Goal: Check status

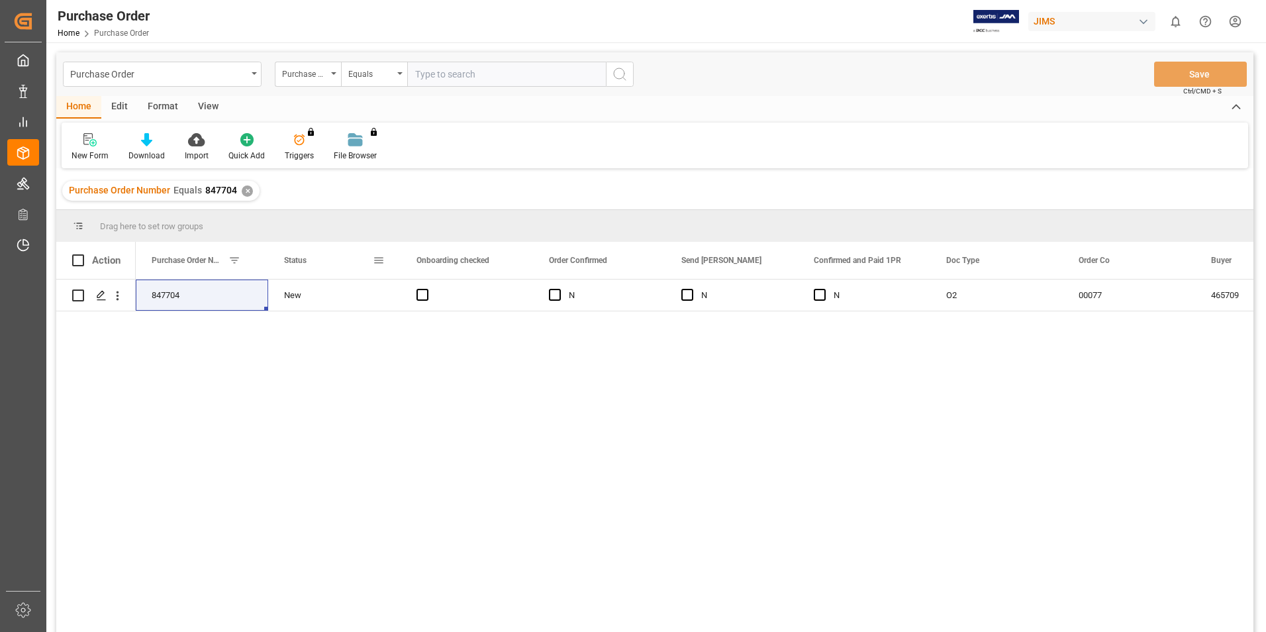
scroll to position [66, 0]
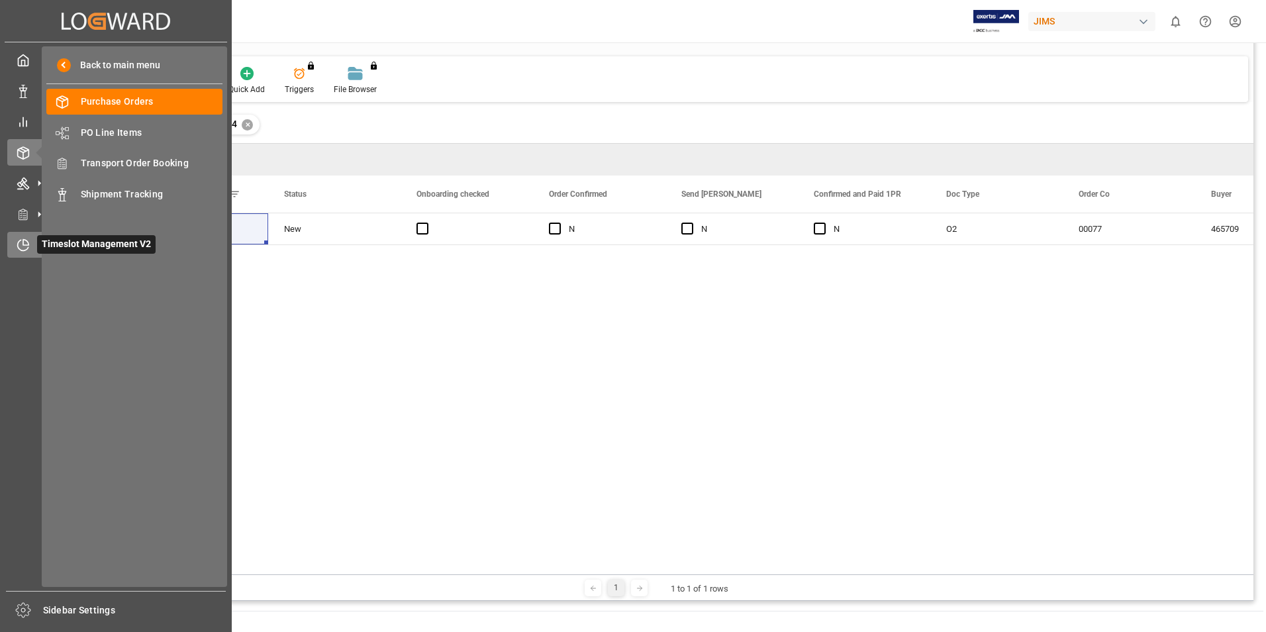
click at [66, 247] on span "Timeslot Management V2" at bounding box center [96, 244] width 119 height 19
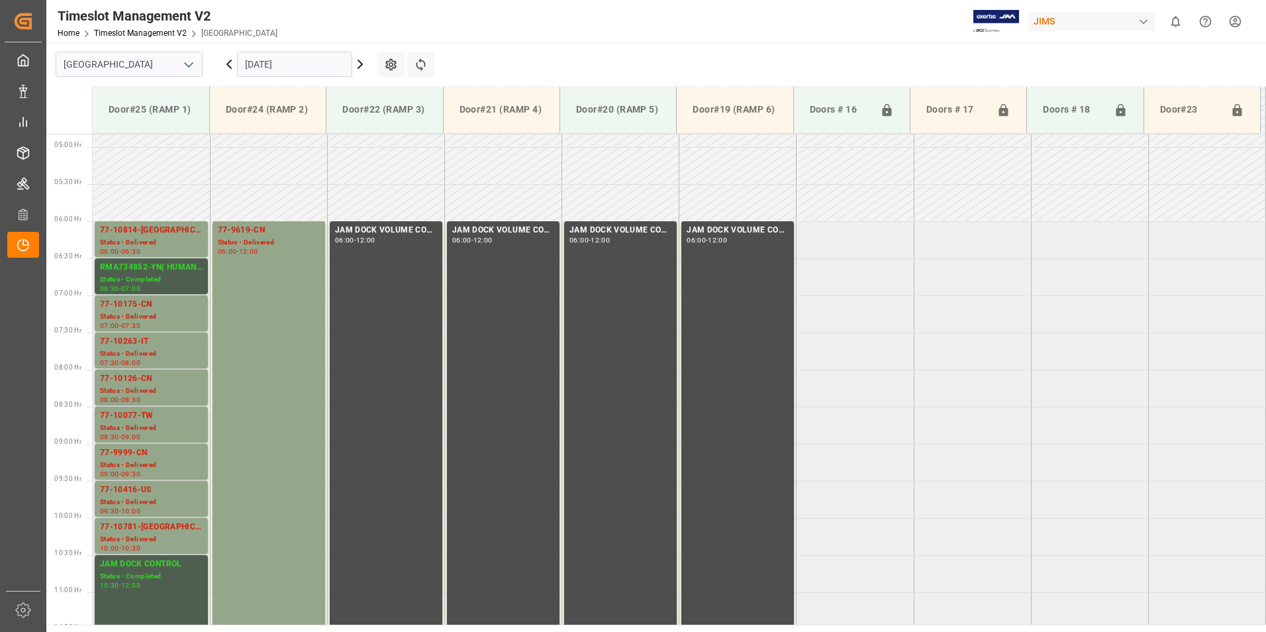
scroll to position [352, 0]
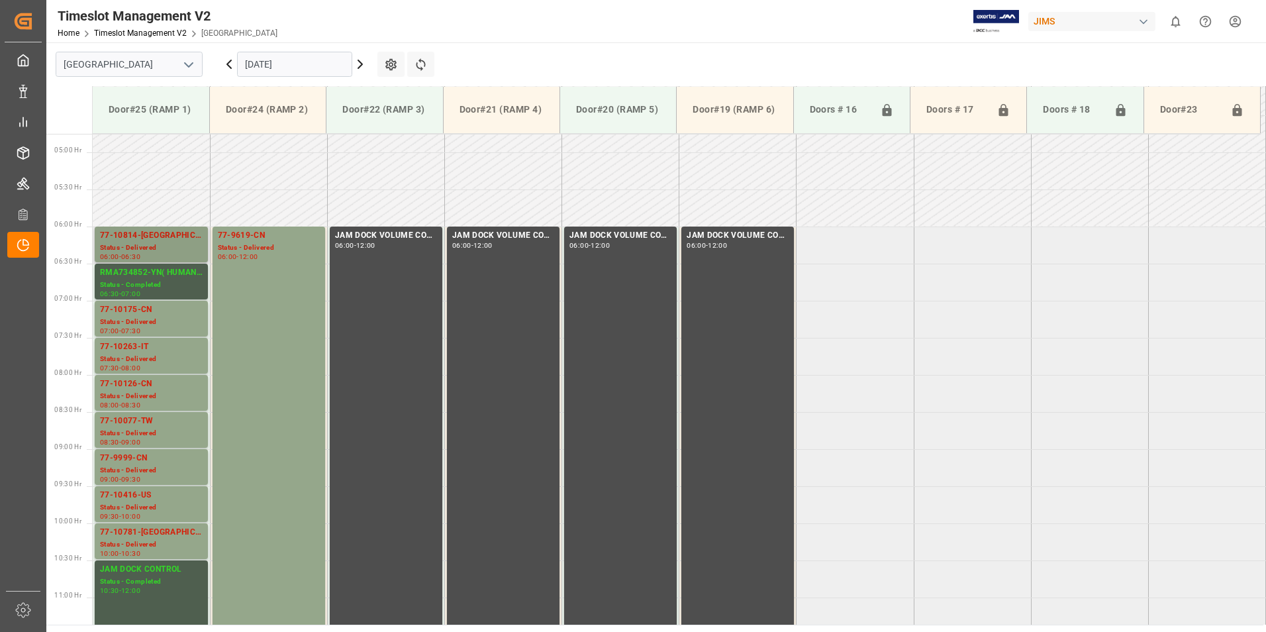
click at [149, 252] on div "Status - Delivered" at bounding box center [151, 247] width 103 height 11
click at [147, 544] on div "Status - Delivered" at bounding box center [151, 544] width 103 height 11
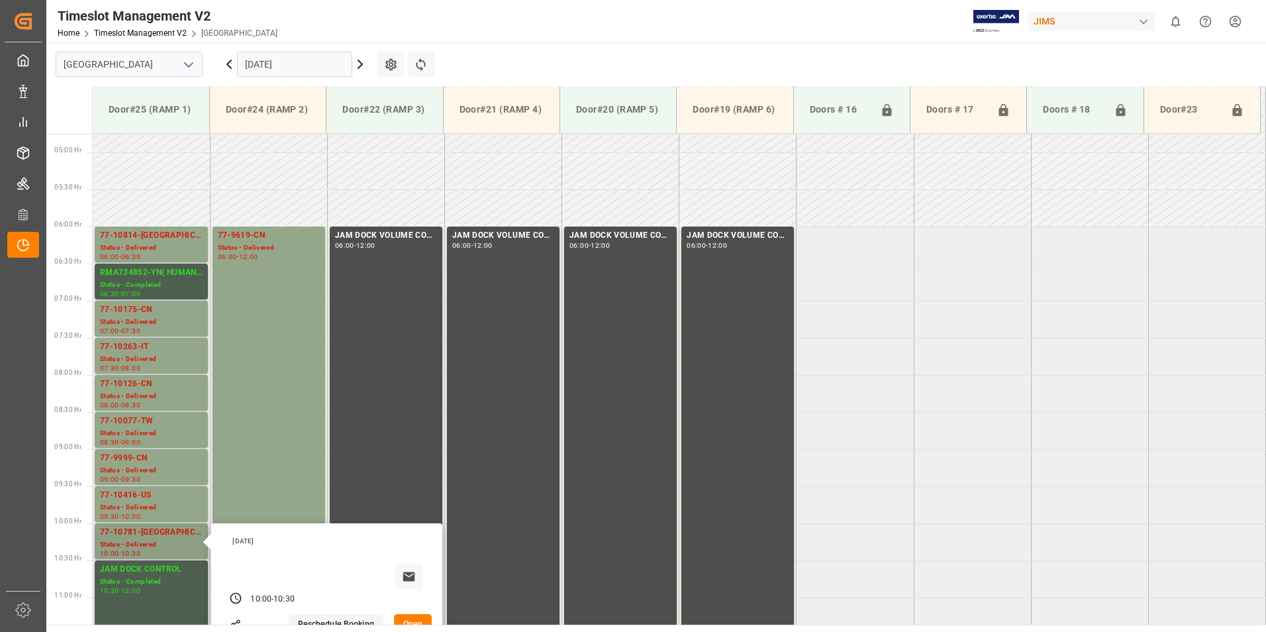
scroll to position [419, 0]
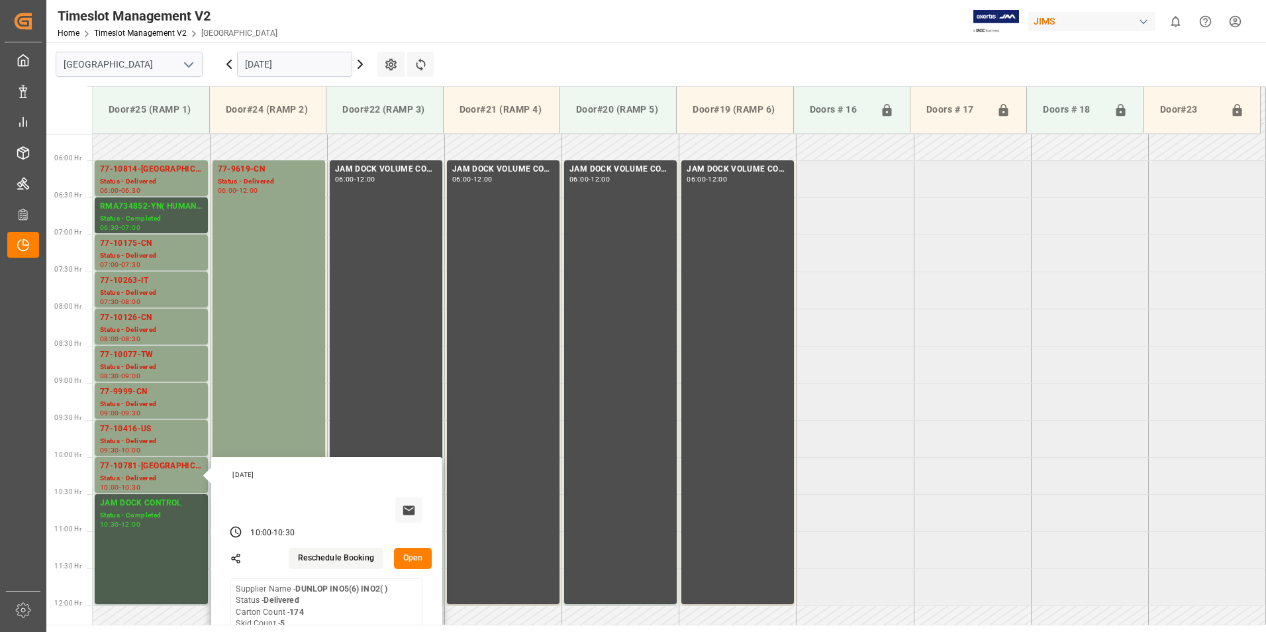
click at [293, 50] on div "[DATE]" at bounding box center [295, 64] width 166 height 44
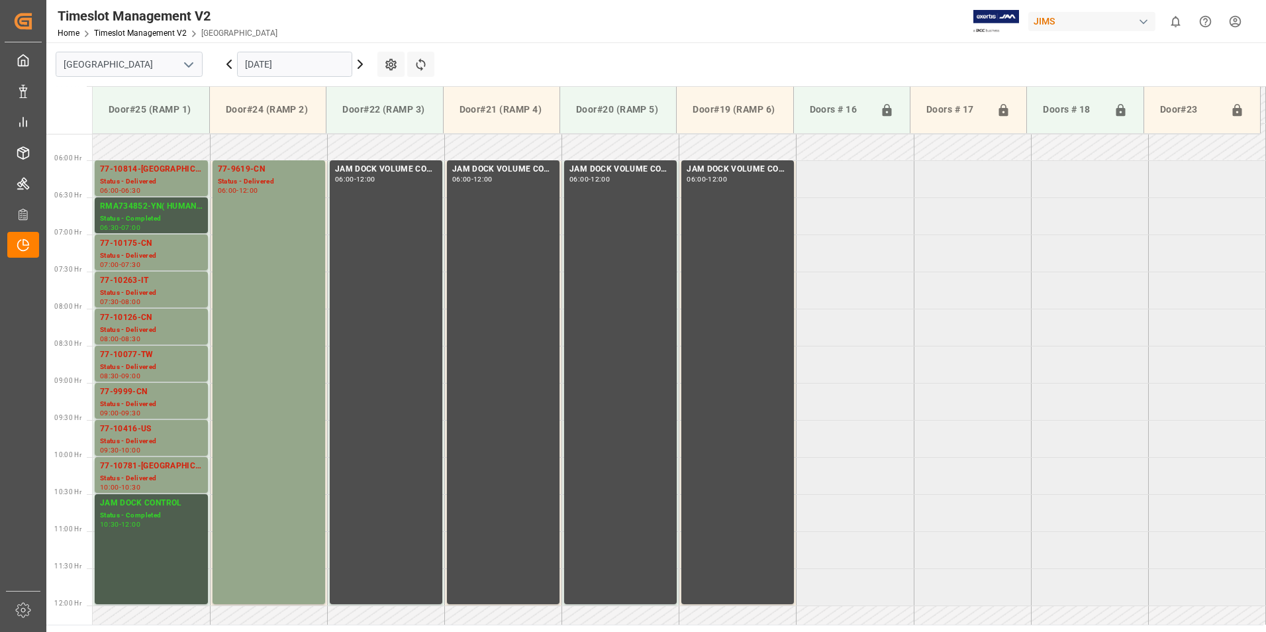
click at [289, 54] on input "[DATE]" at bounding box center [294, 64] width 115 height 25
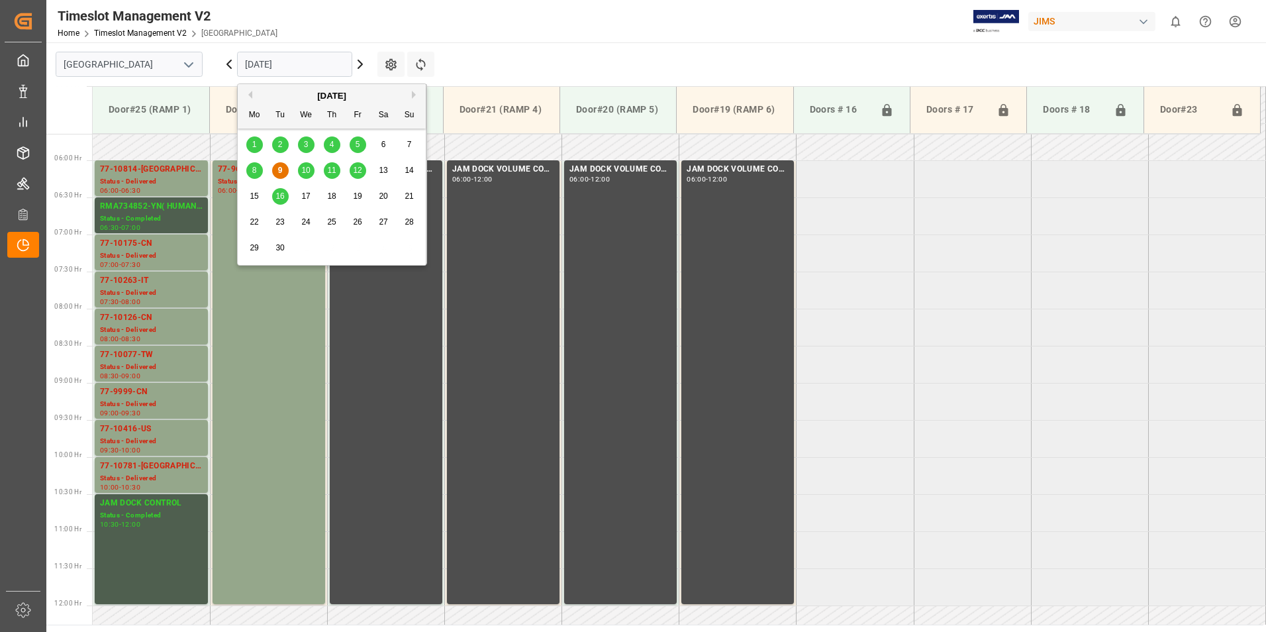
click at [306, 168] on span "10" at bounding box center [305, 170] width 9 height 9
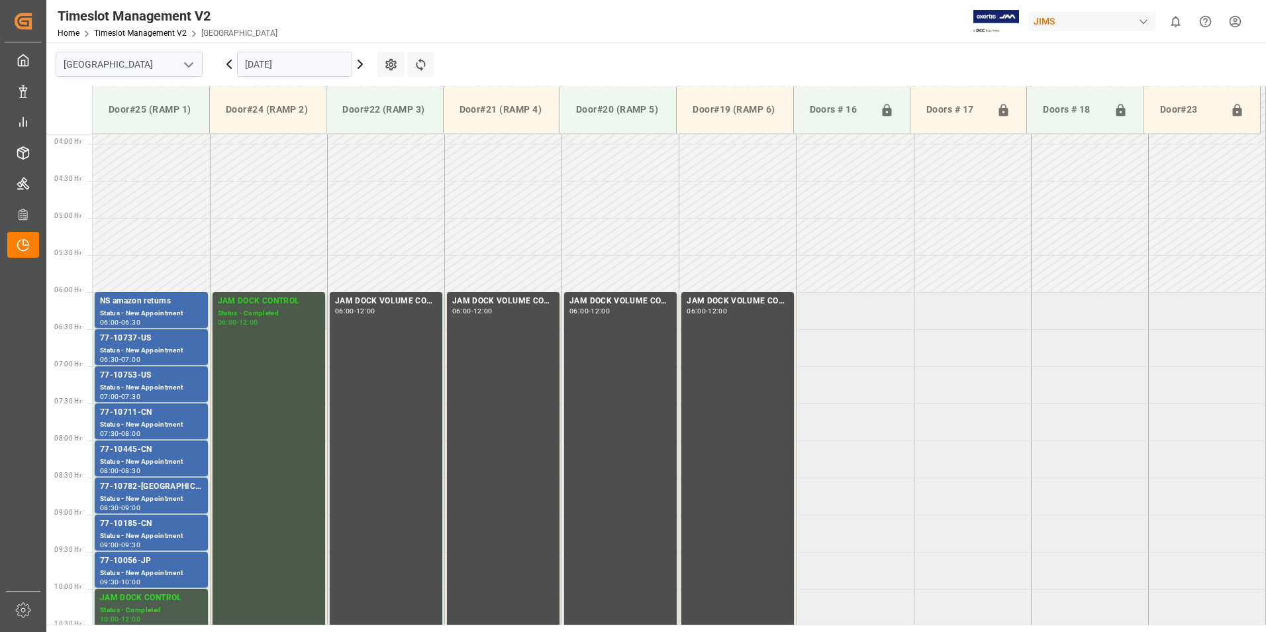
scroll to position [286, 0]
click at [138, 350] on div "Status - New Appointment" at bounding box center [151, 351] width 103 height 11
click at [142, 385] on div "Status - New Appointment" at bounding box center [151, 388] width 103 height 11
click at [142, 415] on div "77-10711-CN" at bounding box center [151, 413] width 103 height 13
click at [143, 456] on div "77-10445-CN" at bounding box center [151, 450] width 103 height 13
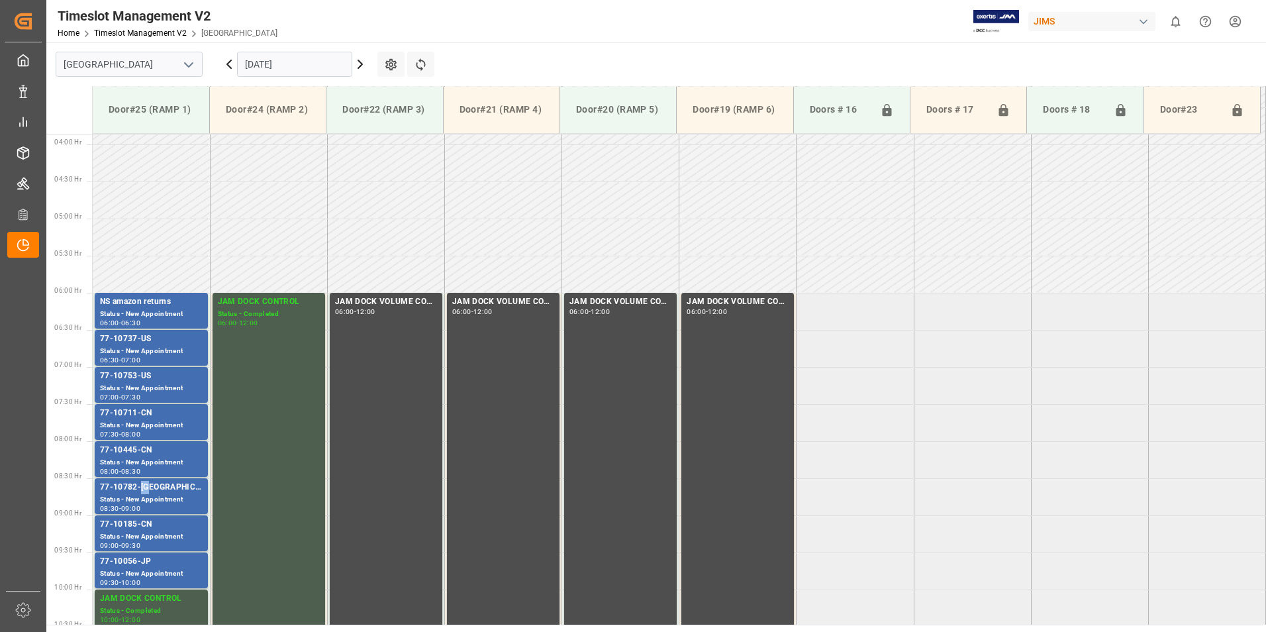
click at [145, 487] on div "77-10782-[GEOGRAPHIC_DATA]" at bounding box center [151, 487] width 103 height 13
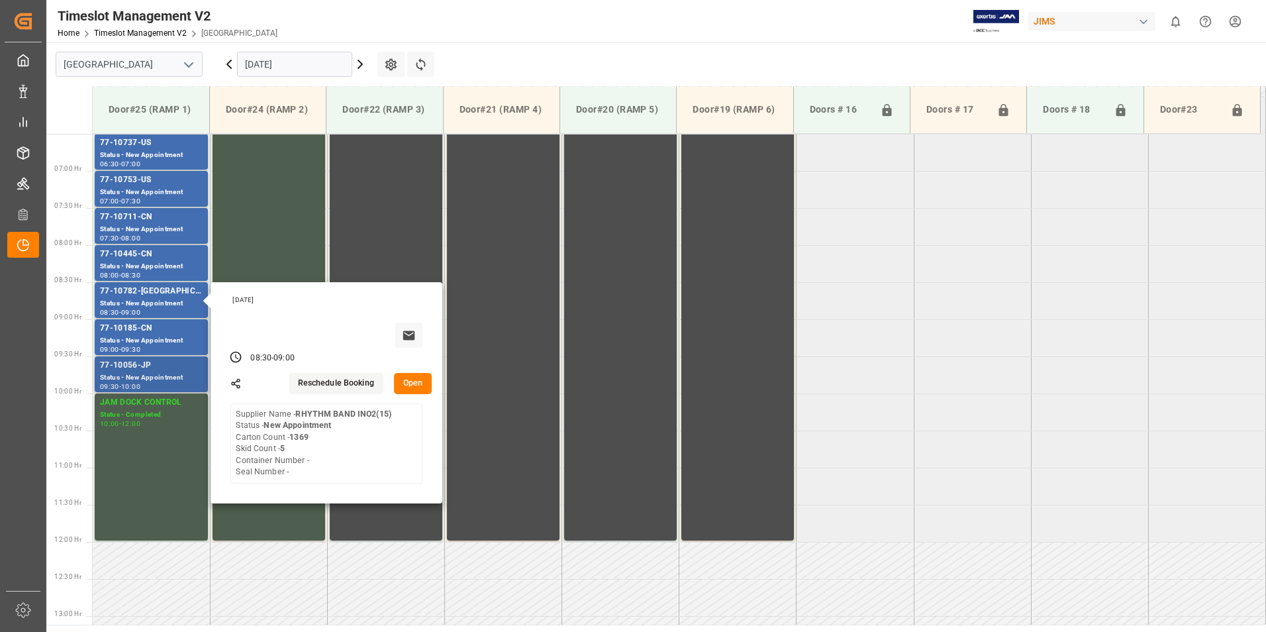
scroll to position [485, 0]
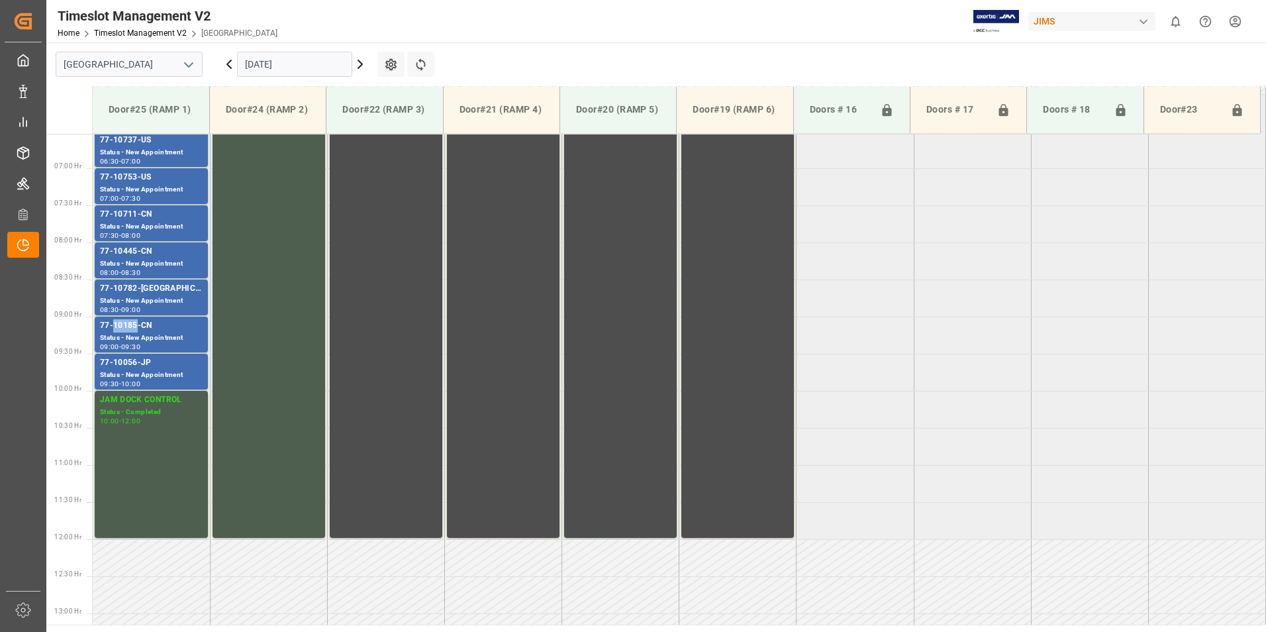
click at [134, 329] on div "77-10185-CN" at bounding box center [151, 325] width 103 height 13
click at [127, 373] on div "Status - New Appointment" at bounding box center [151, 375] width 103 height 11
click at [139, 331] on div "77-10185-CN" at bounding box center [151, 325] width 103 height 13
click at [133, 333] on div "Status - New Appointment" at bounding box center [151, 337] width 103 height 11
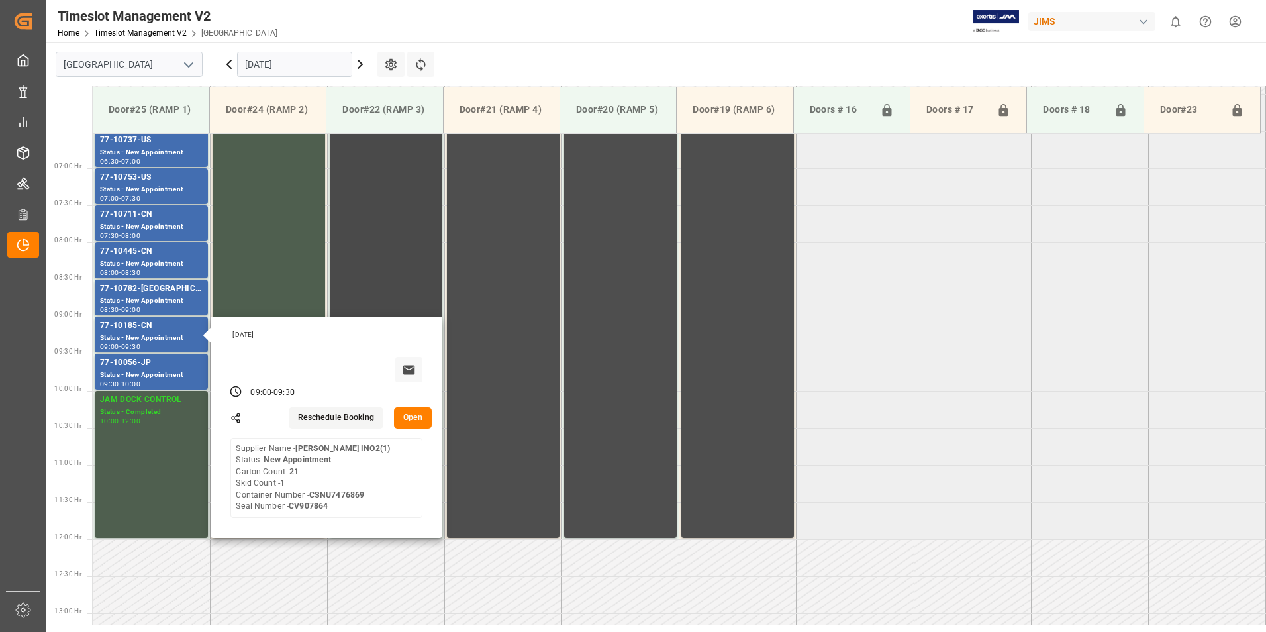
scroll to position [0, 0]
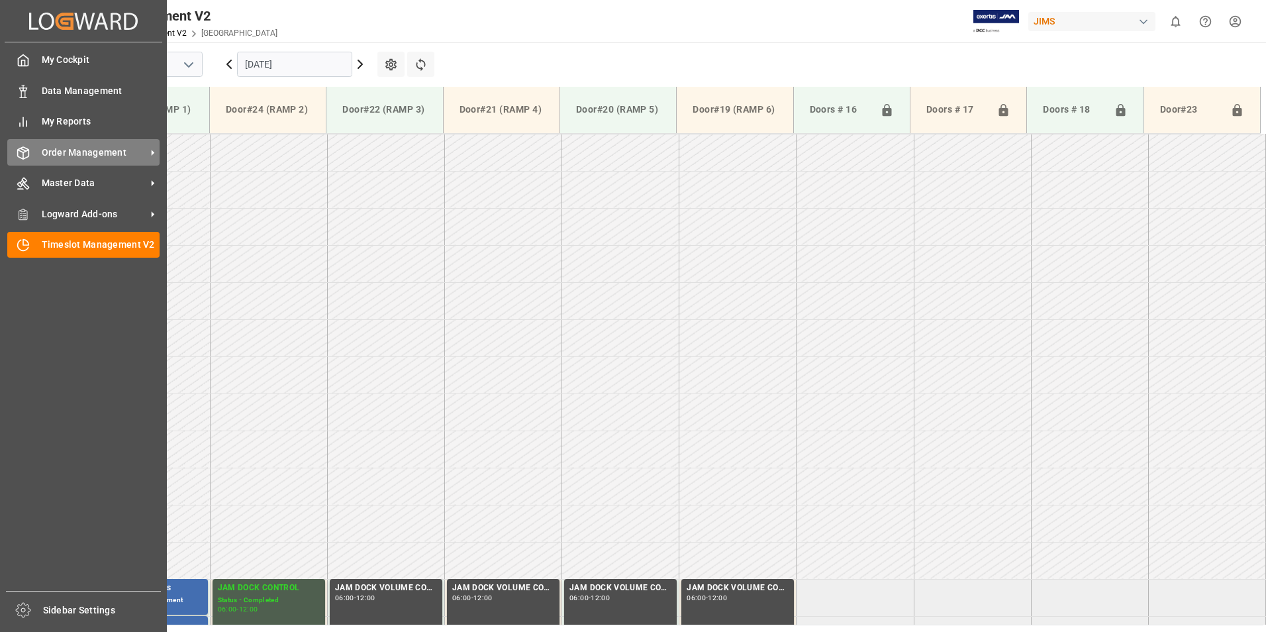
click at [64, 152] on span "Order Management" at bounding box center [94, 153] width 105 height 14
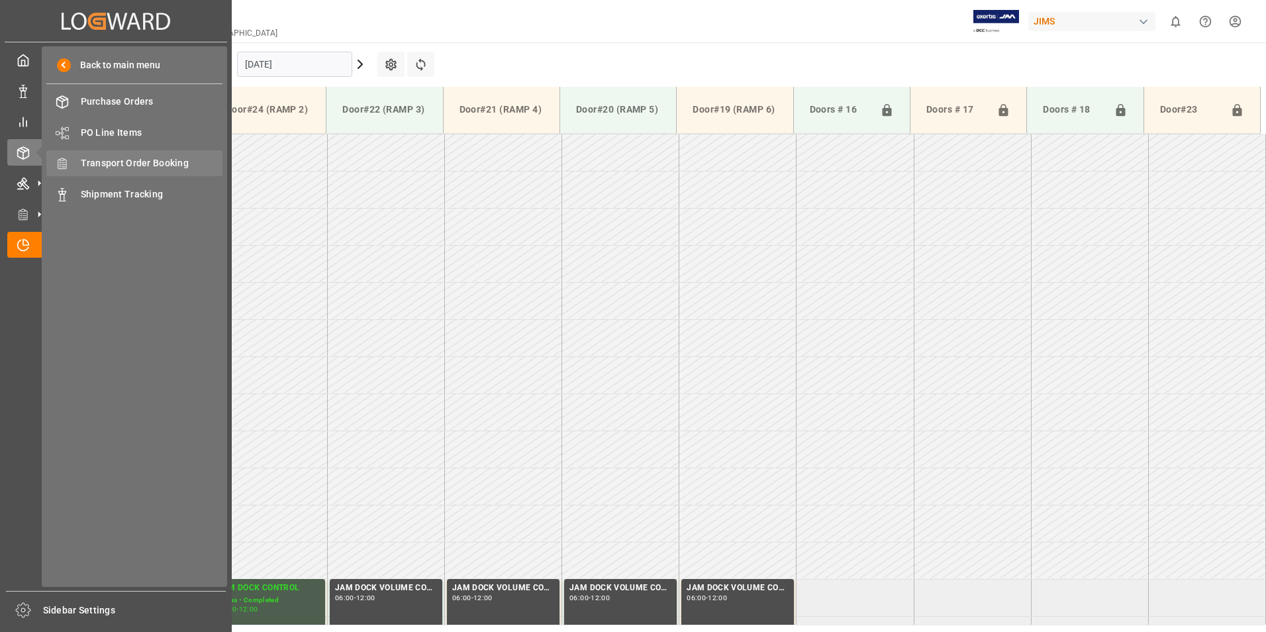
click at [181, 171] on div "Transport Order Booking Transport Order Booking" at bounding box center [134, 163] width 176 height 26
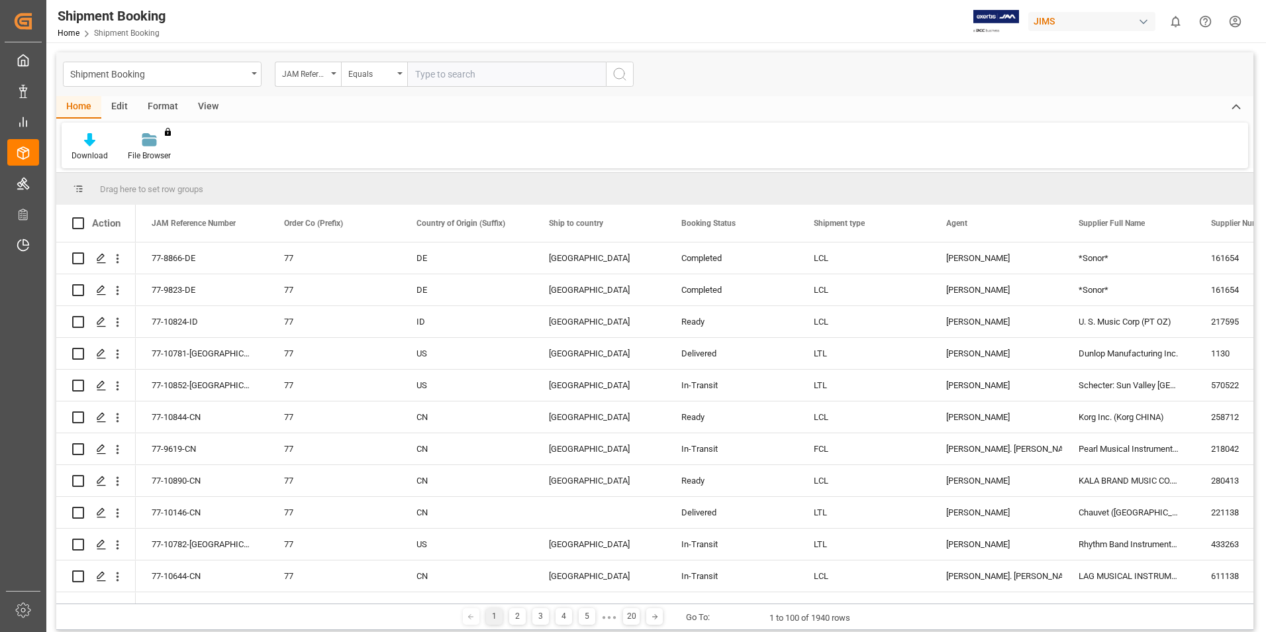
click at [458, 69] on input "text" at bounding box center [506, 74] width 199 height 25
type input "77-10185-cn"
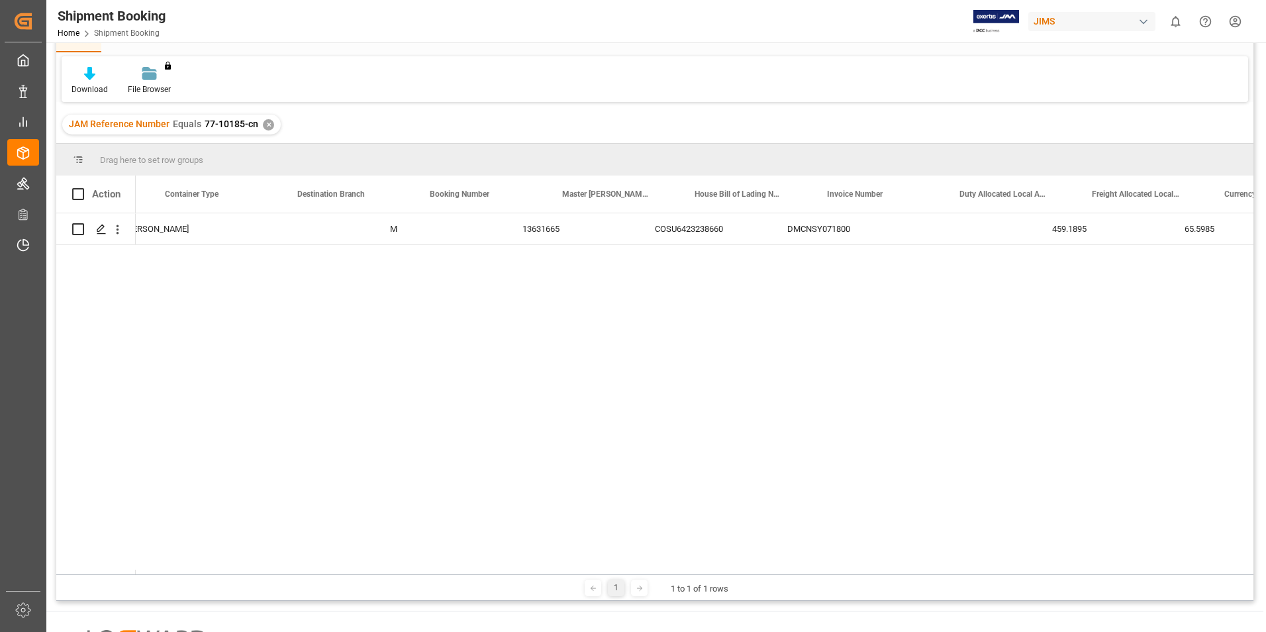
scroll to position [0, 2463]
click at [266, 126] on div "✕" at bounding box center [268, 124] width 11 height 11
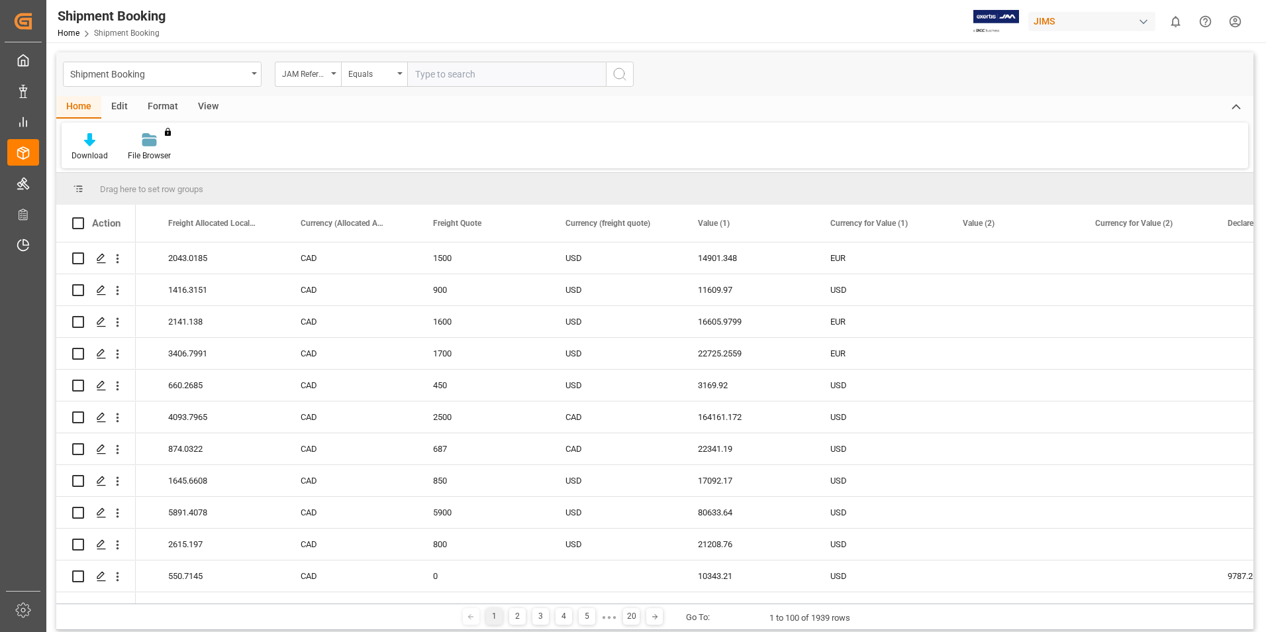
click at [437, 72] on input "text" at bounding box center [506, 74] width 199 height 25
paste input "77-10737-US"
type input "77-10737-US"
click at [615, 75] on icon "search button" at bounding box center [620, 74] width 16 height 16
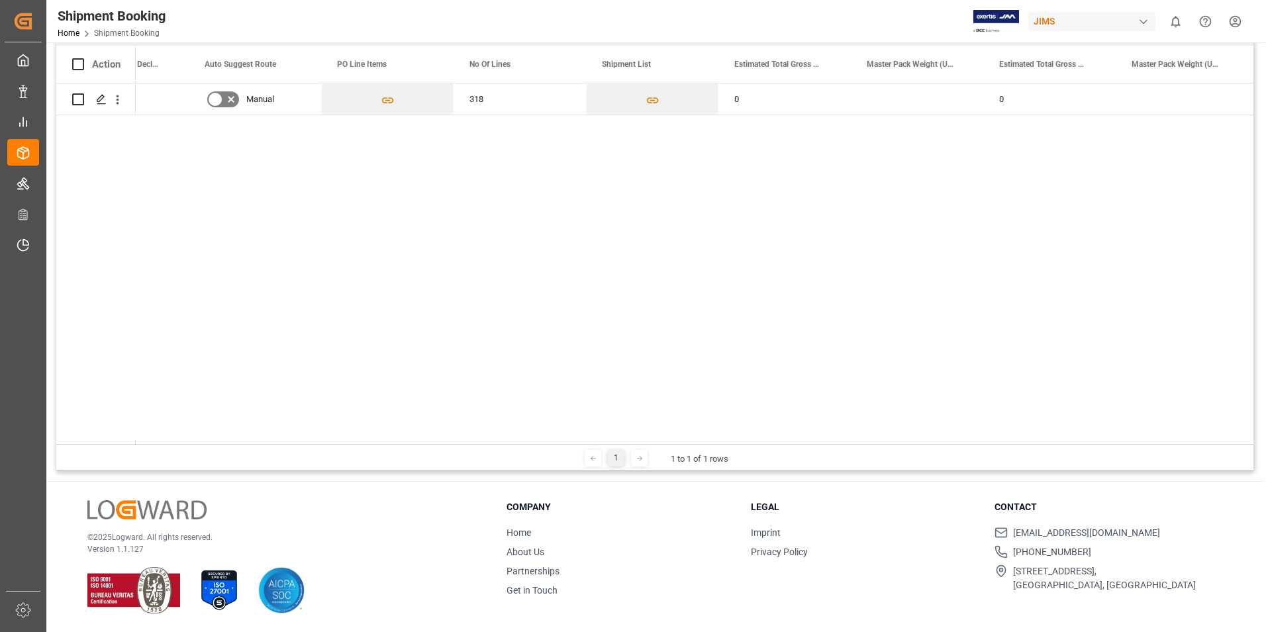
scroll to position [0, 4646]
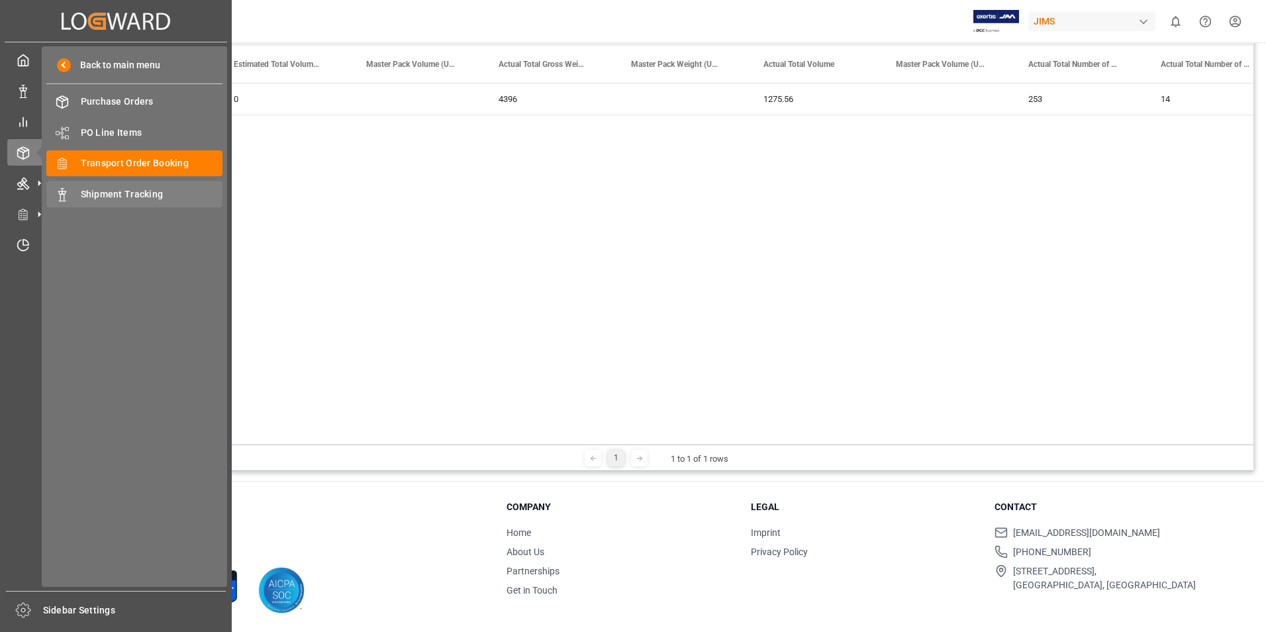
click at [117, 199] on span "Shipment Tracking" at bounding box center [152, 194] width 142 height 14
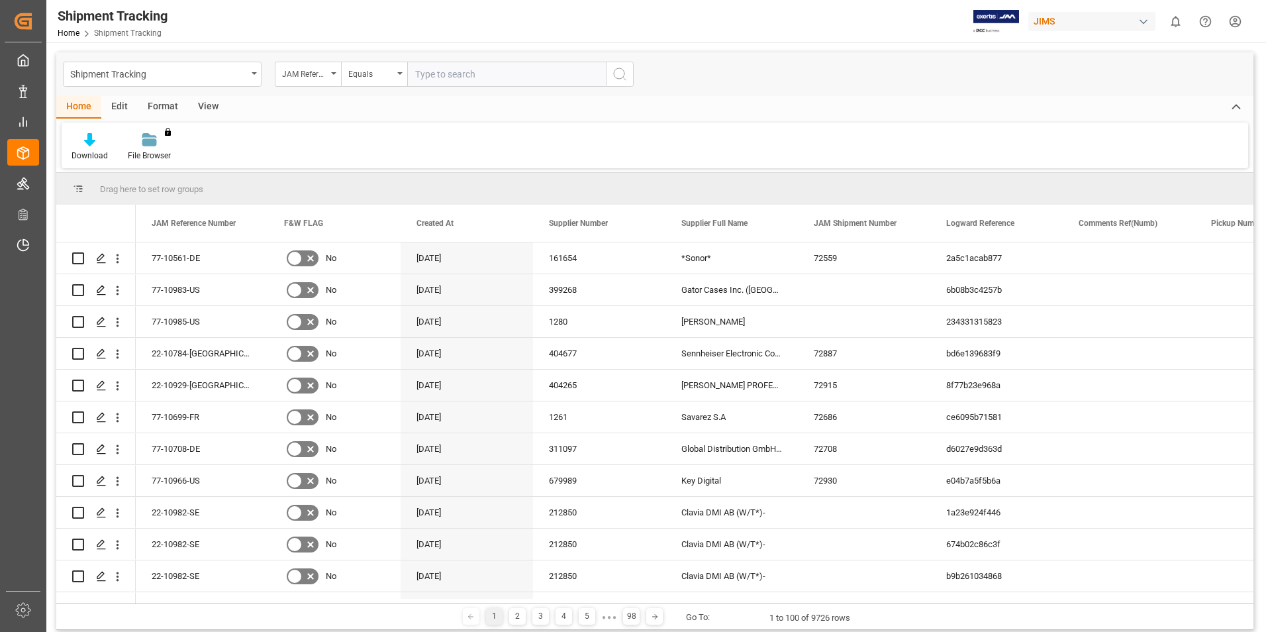
click at [439, 75] on input "text" at bounding box center [506, 74] width 199 height 25
paste input "77-10737-US"
type input "77-10737-US"
click at [615, 77] on circle "search button" at bounding box center [619, 73] width 11 height 11
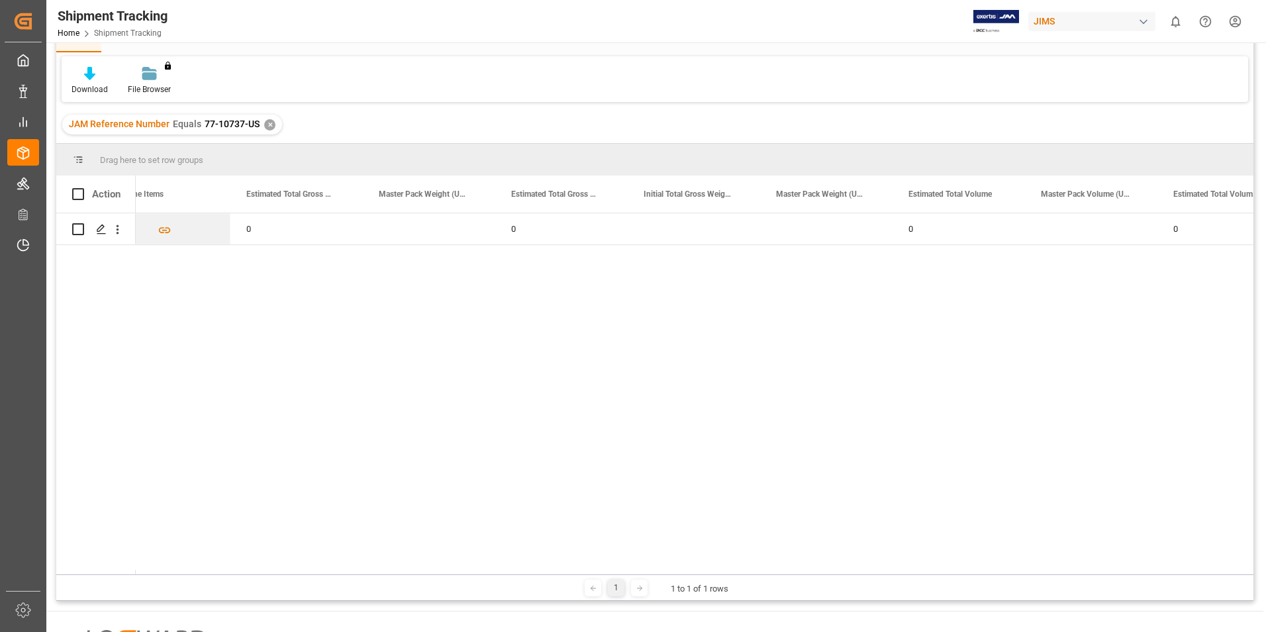
scroll to position [0, 6217]
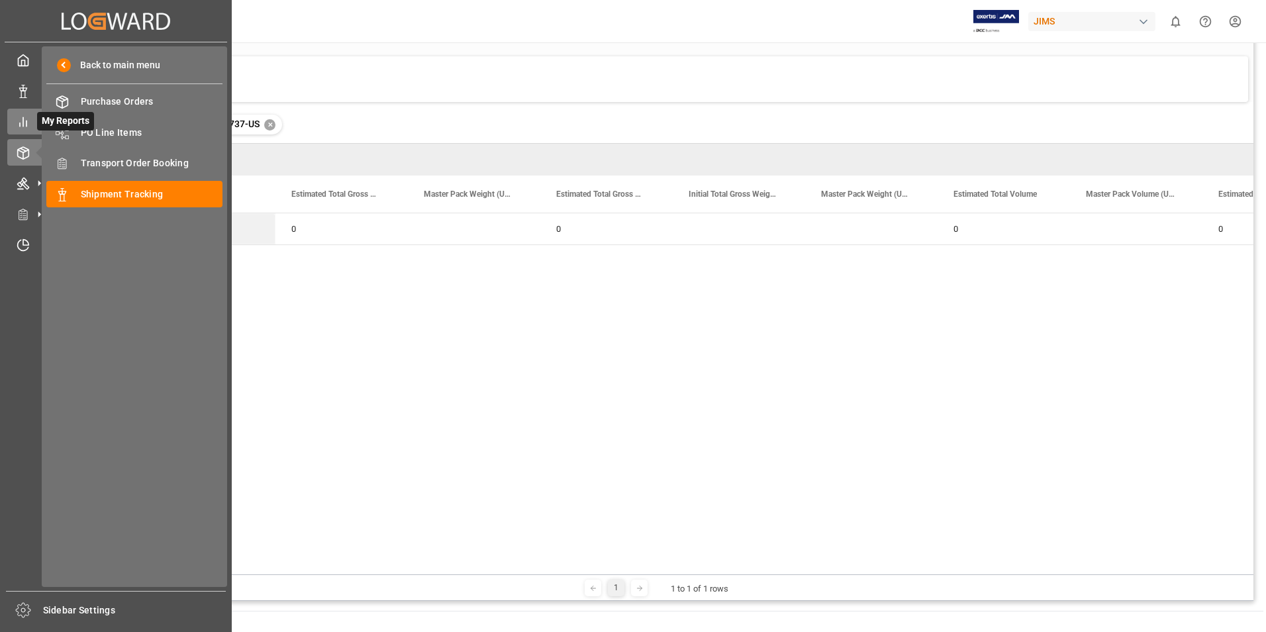
click at [22, 126] on icon at bounding box center [23, 121] width 13 height 13
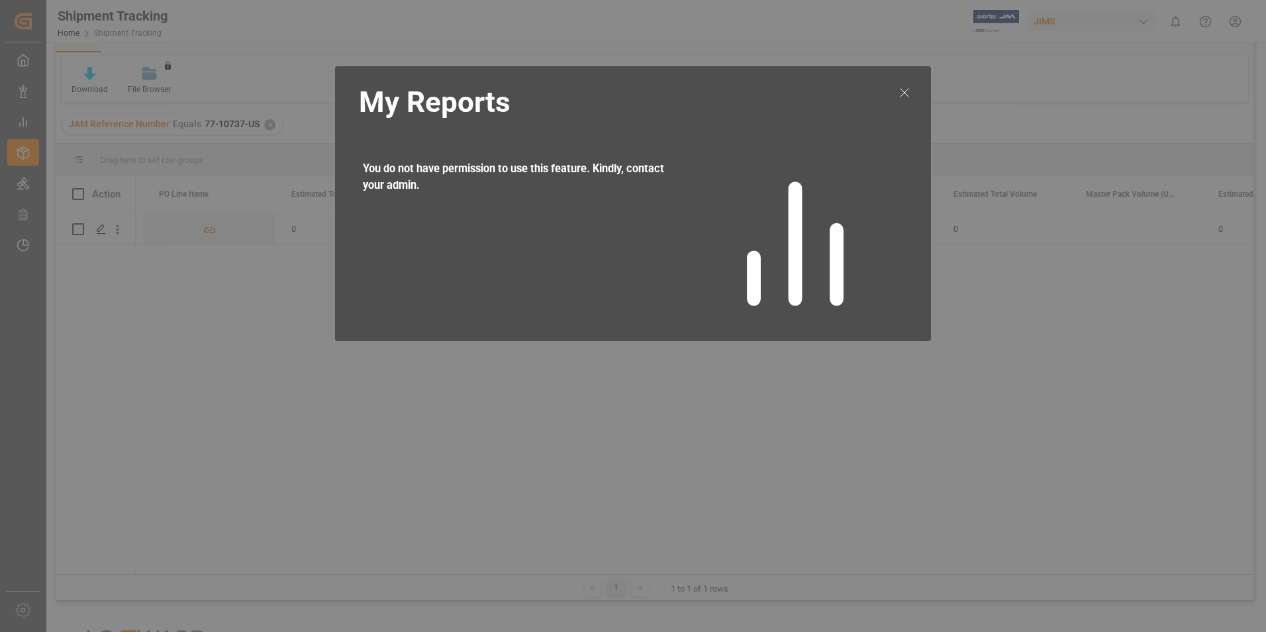
click at [909, 87] on icon at bounding box center [905, 93] width 16 height 16
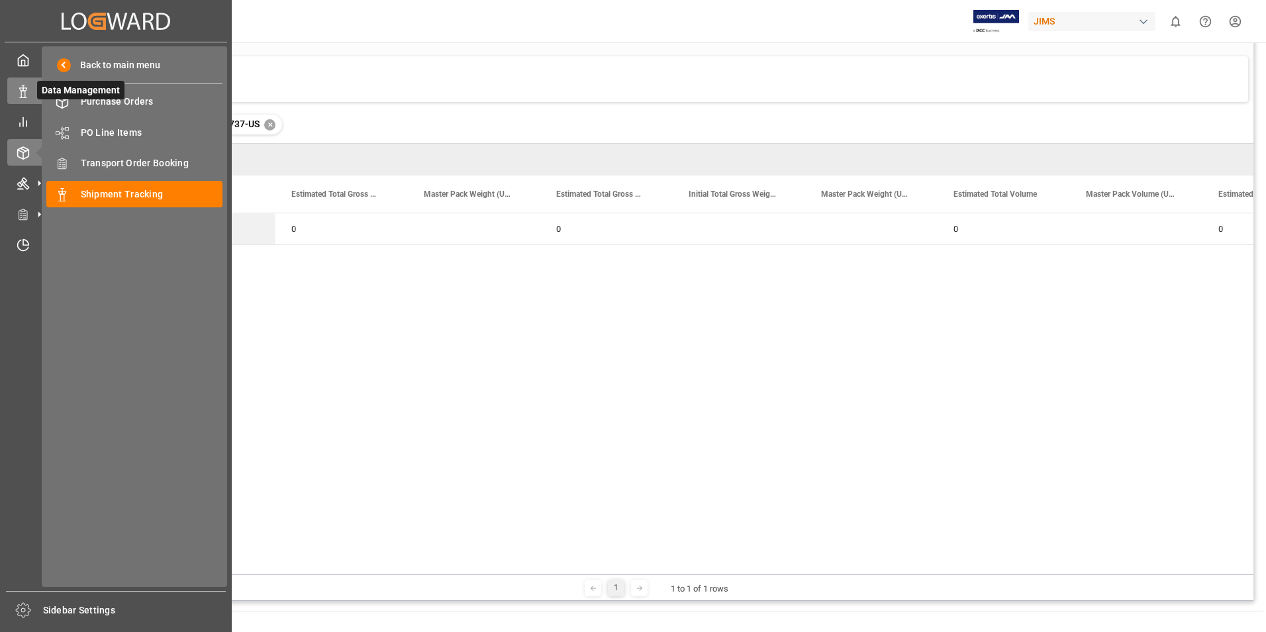
click at [26, 93] on icon at bounding box center [23, 91] width 13 height 13
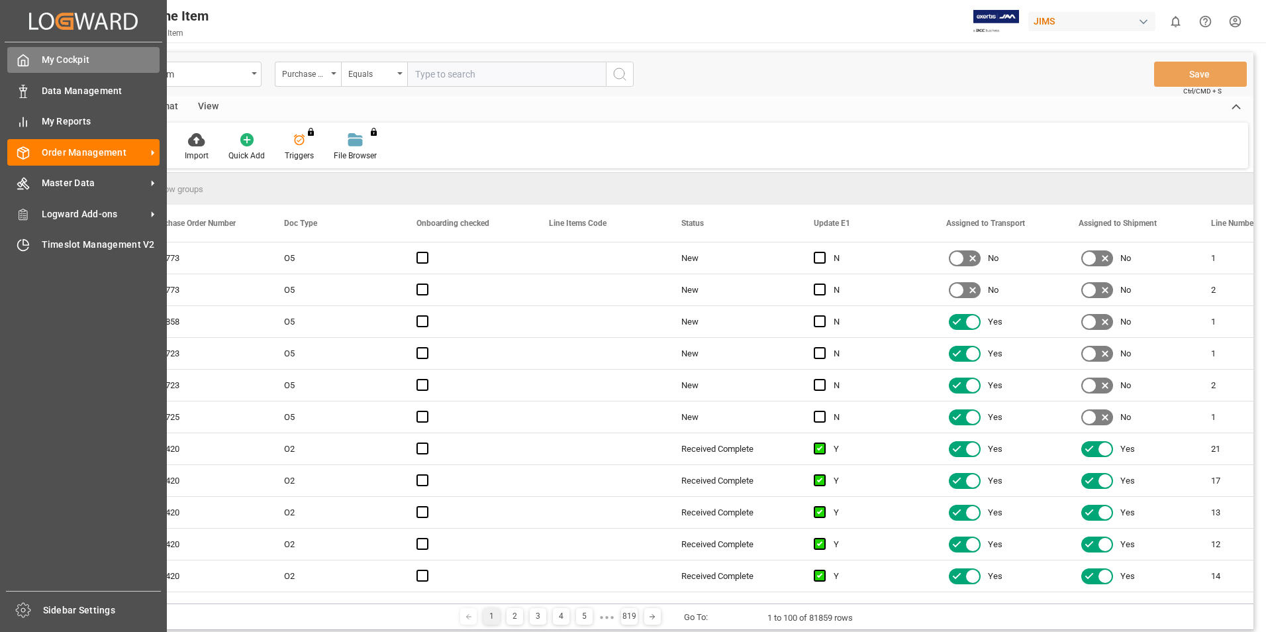
click at [60, 64] on span "My Cockpit" at bounding box center [101, 60] width 119 height 14
